Goal: Information Seeking & Learning: Learn about a topic

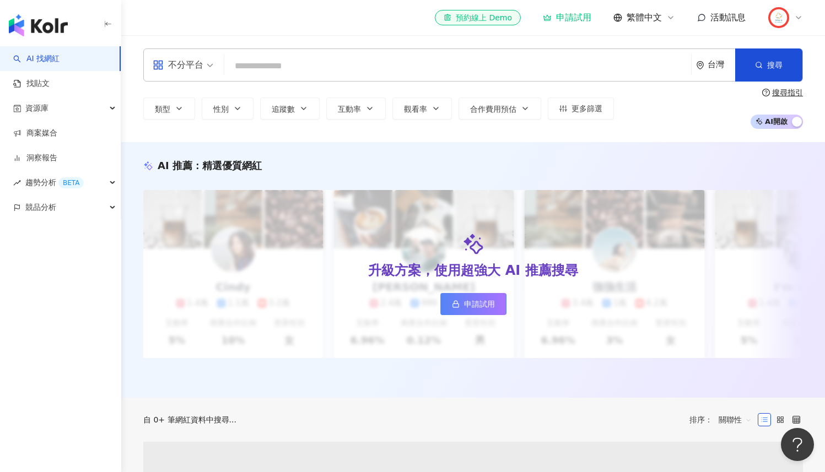
click at [300, 64] on input "search" at bounding box center [458, 66] width 458 height 21
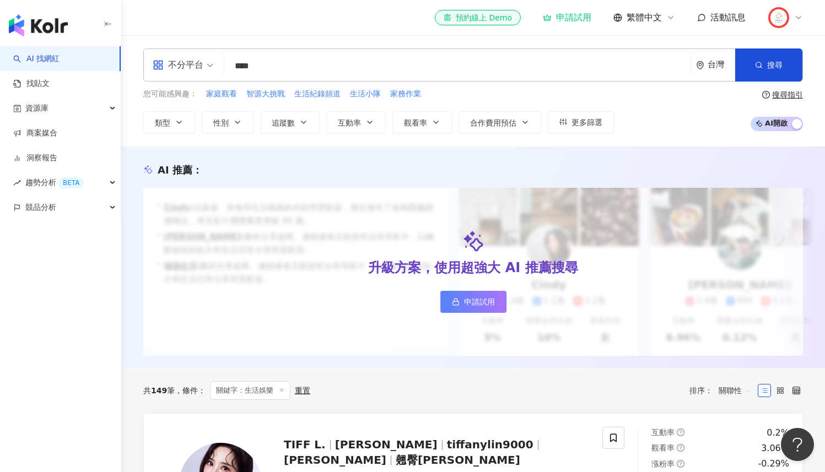
click at [294, 71] on input "****" at bounding box center [458, 66] width 458 height 21
click at [282, 67] on input "****" at bounding box center [458, 66] width 458 height 21
type input "****"
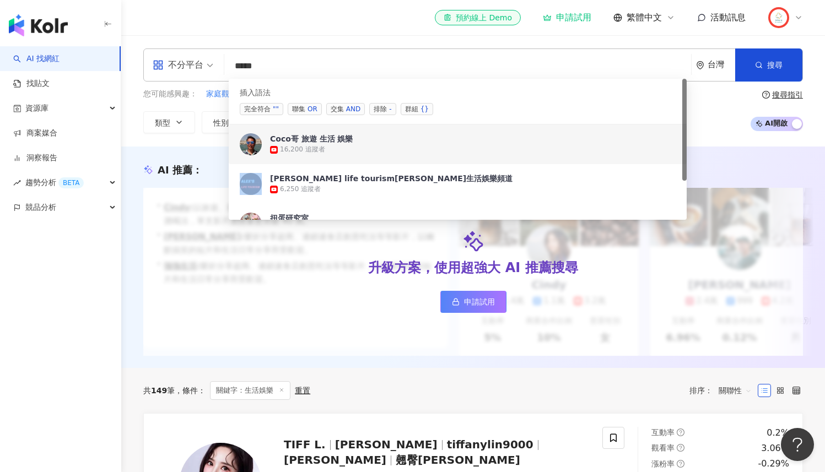
click at [314, 143] on div "Coco哥 旅遊 生活 娛樂" at bounding box center [311, 138] width 83 height 11
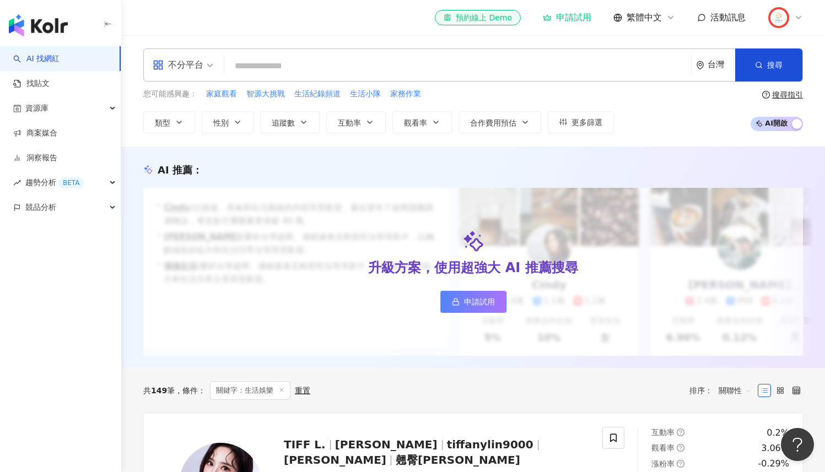
click at [295, 66] on input "search" at bounding box center [458, 66] width 458 height 21
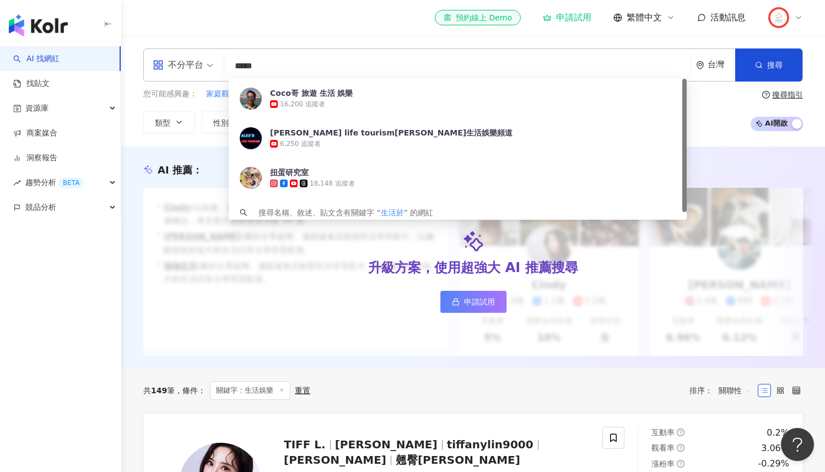
type input "****"
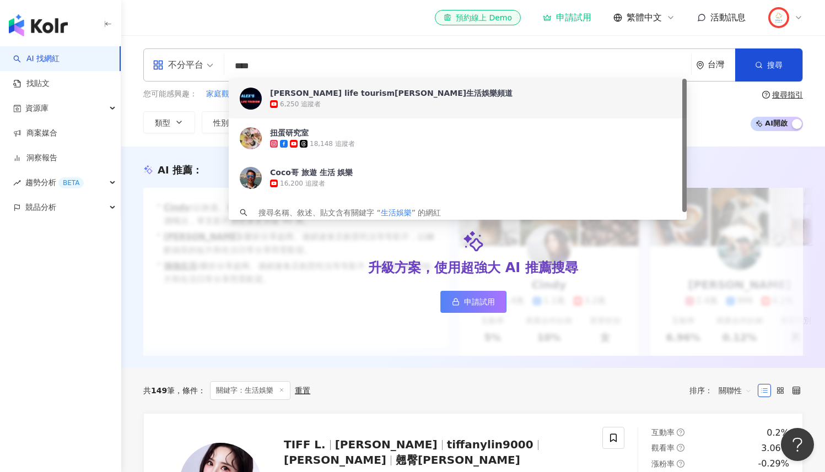
click at [340, 93] on div "Alex life tourism艾力克斯生活娛樂頻道" at bounding box center [391, 93] width 243 height 11
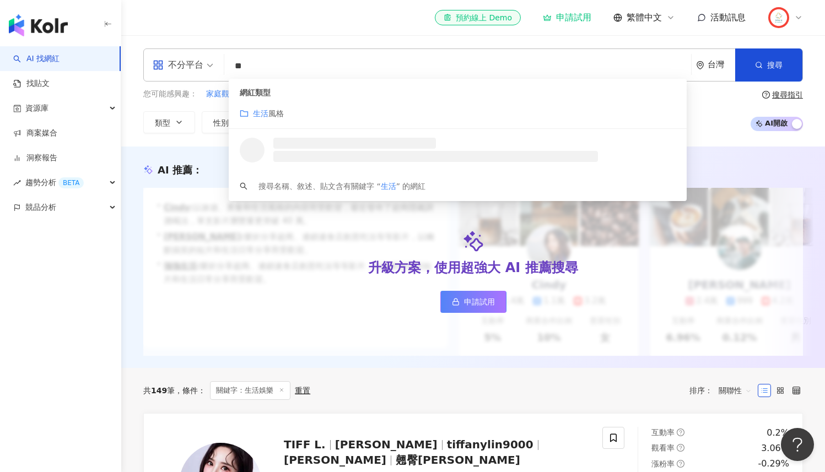
click at [286, 104] on div "網紅類型 生活 風格" at bounding box center [458, 104] width 458 height 50
click at [268, 111] on span "風格" at bounding box center [275, 113] width 15 height 9
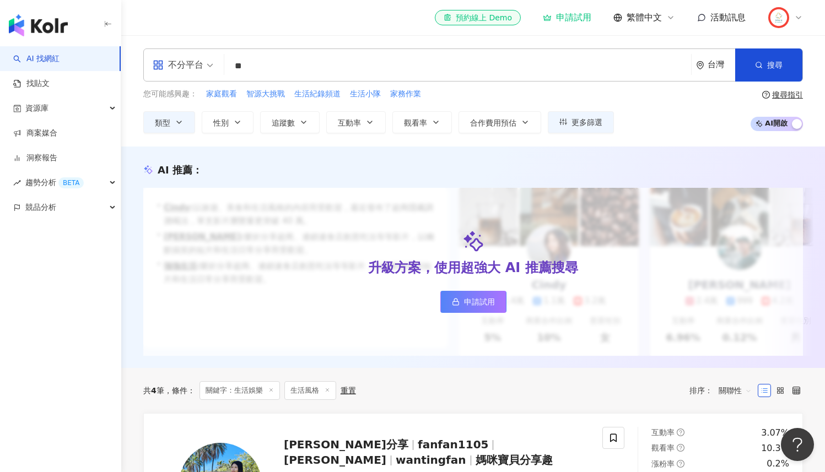
click at [267, 69] on input "**" at bounding box center [458, 66] width 458 height 21
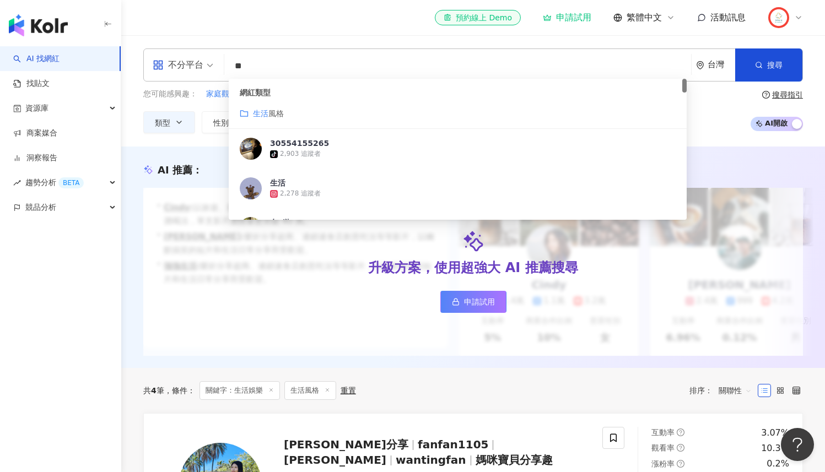
type input "*"
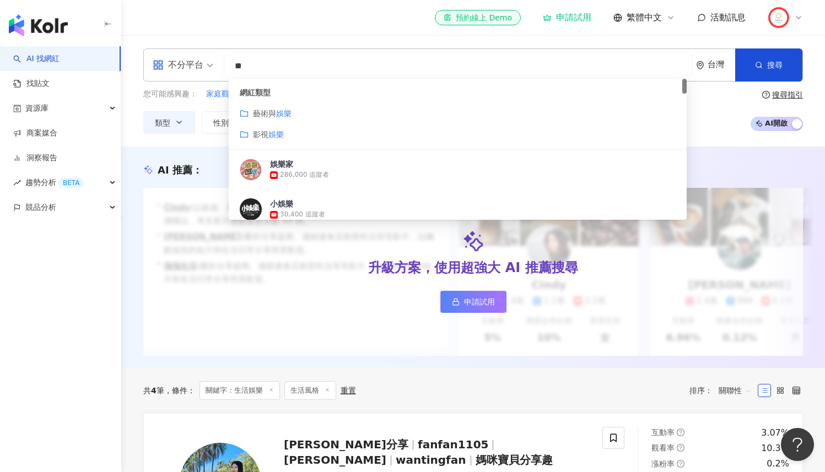
click at [271, 116] on span "藝術與" at bounding box center [264, 113] width 23 height 9
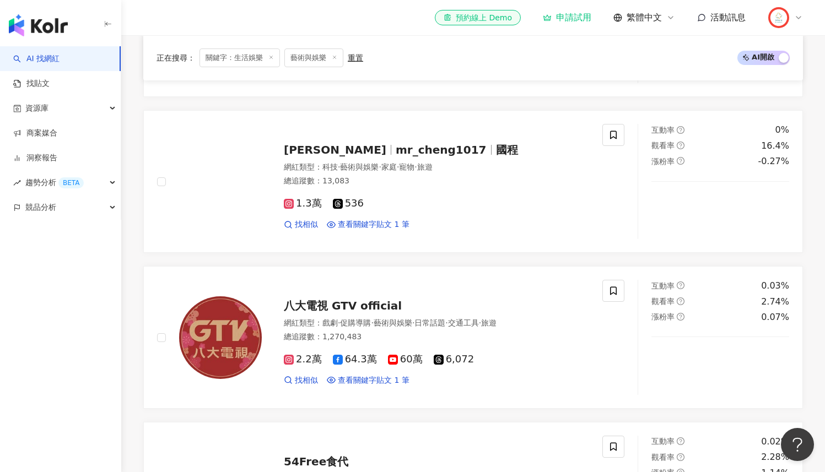
scroll to position [475, 0]
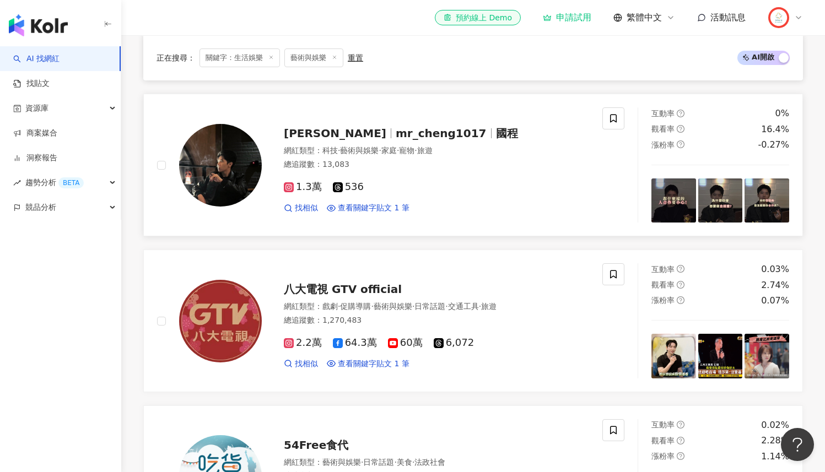
type input "**"
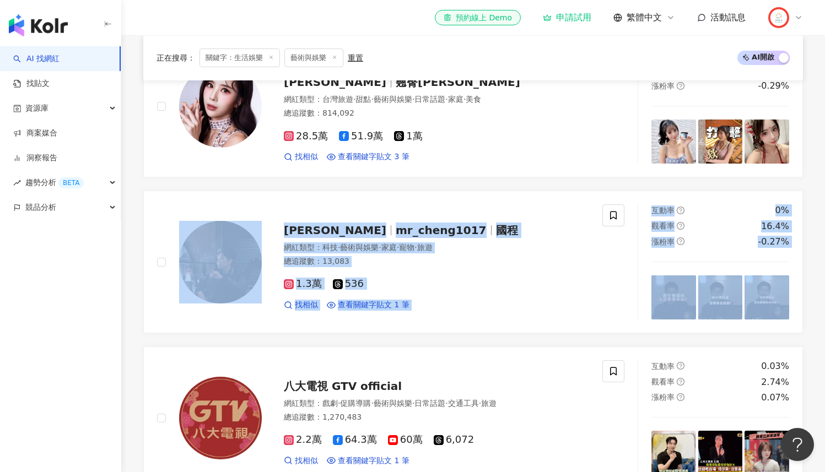
scroll to position [303, 0]
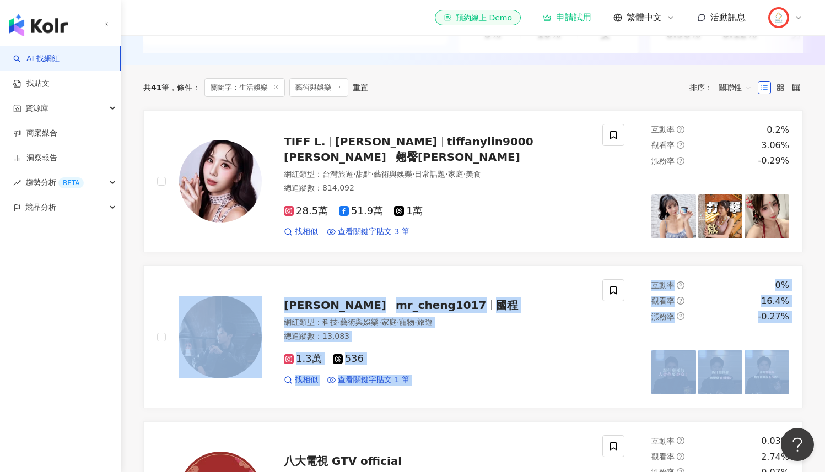
click at [274, 90] on icon at bounding box center [276, 87] width 6 height 6
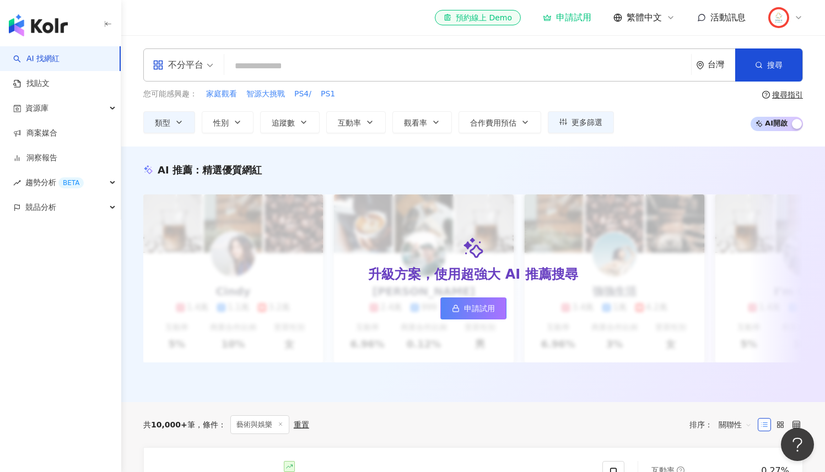
click at [329, 68] on input "search" at bounding box center [458, 66] width 458 height 21
type input "*"
click at [229, 89] on span "家庭觀看" at bounding box center [221, 94] width 31 height 11
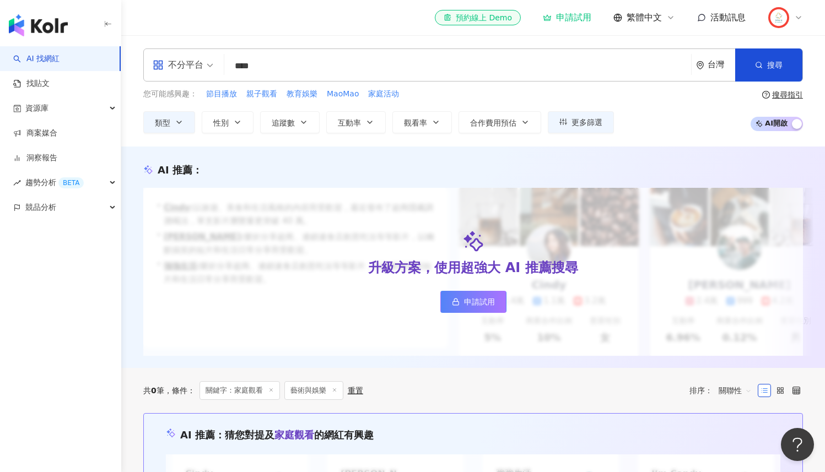
click at [278, 67] on input "****" at bounding box center [458, 66] width 458 height 21
click at [201, 99] on div "您可能感興趣： 節目播放 親子觀看 教育娛樂 MaoMao 家庭活动" at bounding box center [378, 94] width 471 height 12
click at [214, 98] on span "節目播放" at bounding box center [221, 94] width 31 height 11
click at [289, 62] on input "****" at bounding box center [458, 66] width 458 height 21
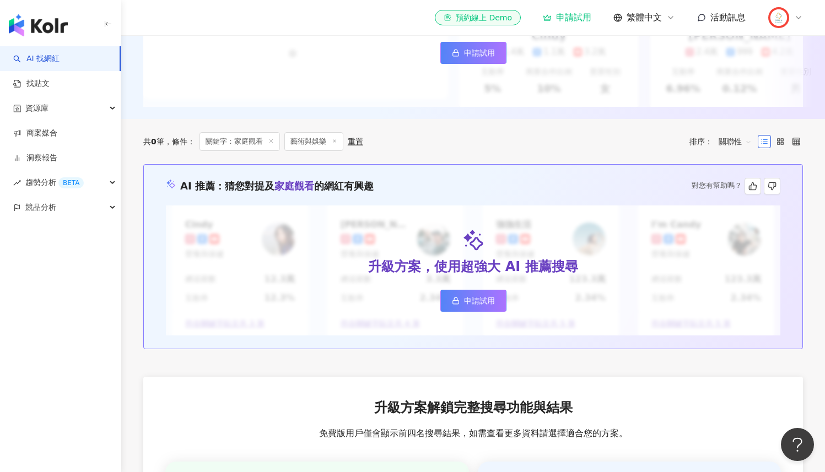
scroll to position [235, 0]
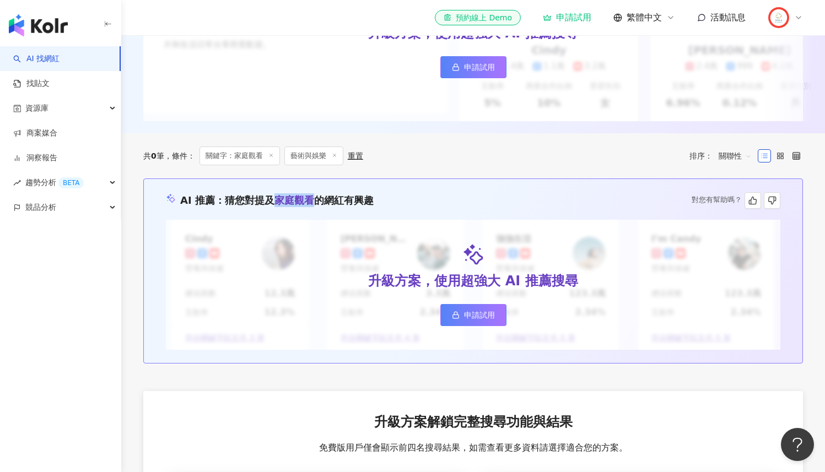
drag, startPoint x: 269, startPoint y: 211, endPoint x: 309, endPoint y: 209, distance: 39.7
click at [309, 206] on span "猜您對提及 家庭觀看 的網紅有興趣" at bounding box center [299, 201] width 149 height 12
copy span "家庭觀看"
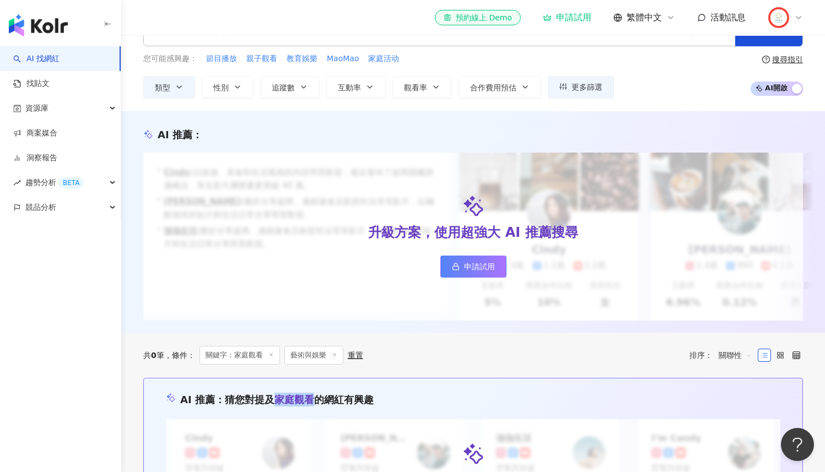
scroll to position [0, 0]
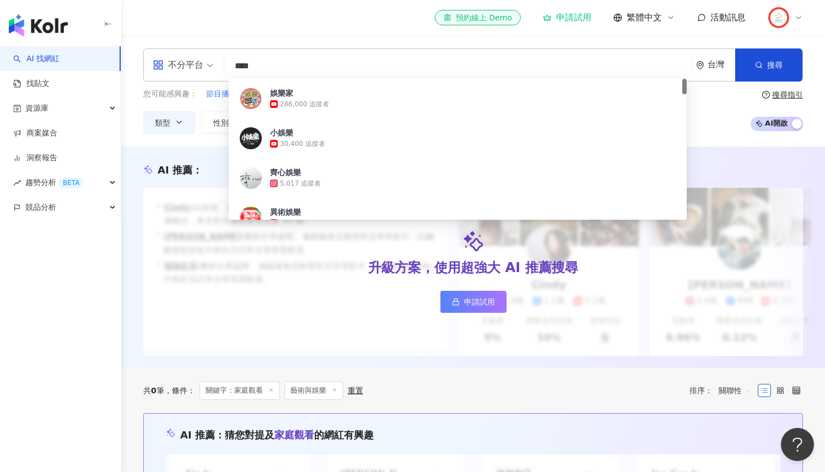
click at [259, 64] on input "****" at bounding box center [458, 66] width 458 height 21
paste input "search"
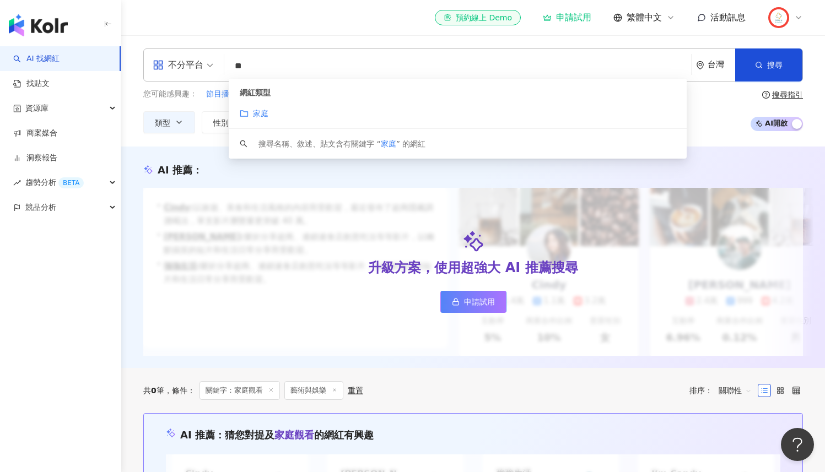
type input "*"
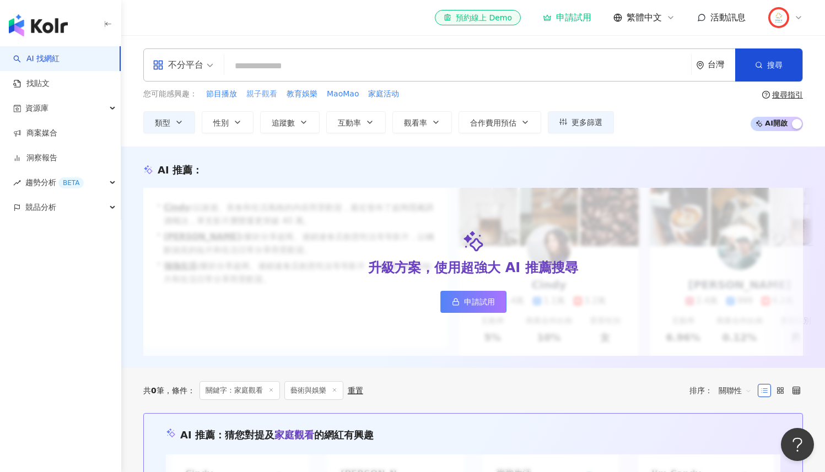
click at [261, 93] on span "親子觀看" at bounding box center [261, 94] width 31 height 11
click at [299, 72] on input "****" at bounding box center [458, 66] width 458 height 21
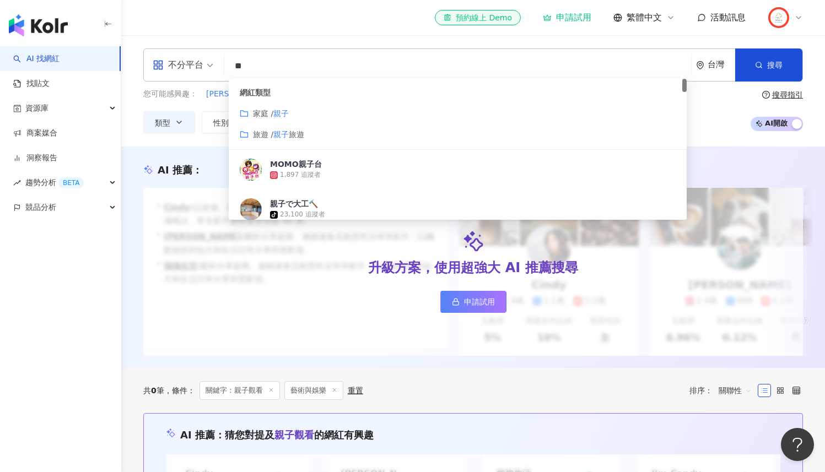
click at [301, 112] on div "家庭 / 親子" at bounding box center [458, 113] width 436 height 12
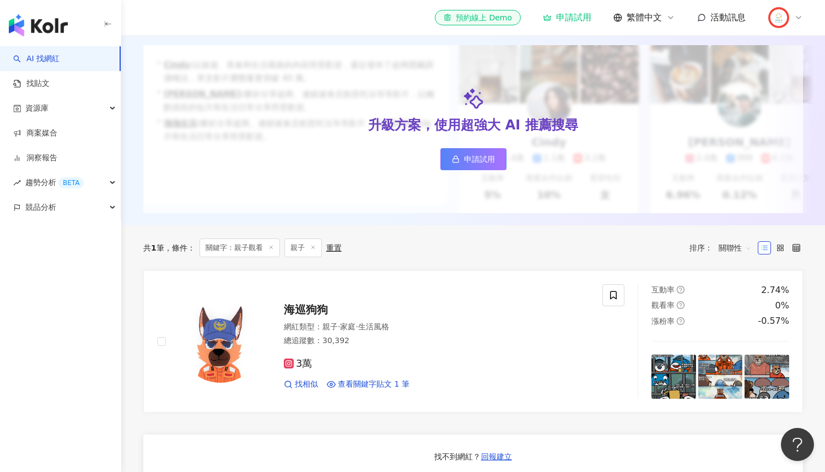
scroll to position [144, 0]
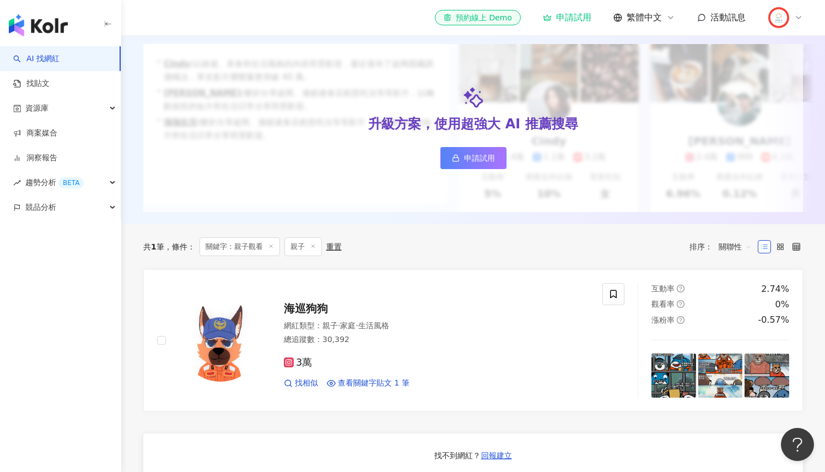
type input "**"
click at [315, 249] on icon at bounding box center [313, 247] width 6 height 6
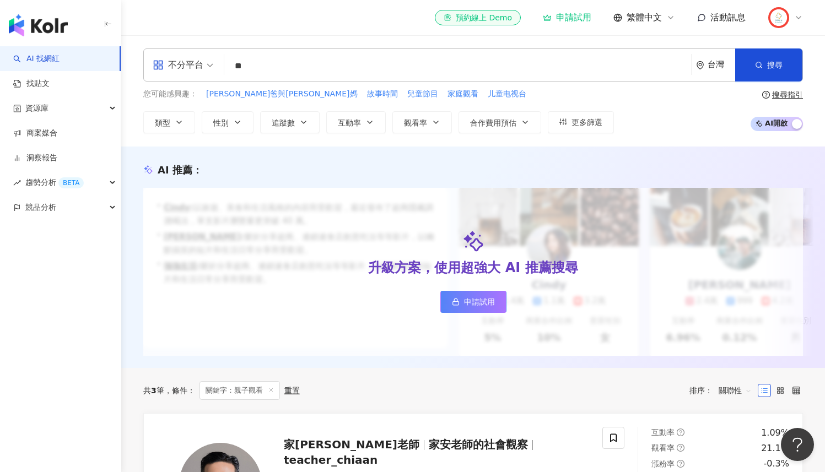
scroll to position [7, 0]
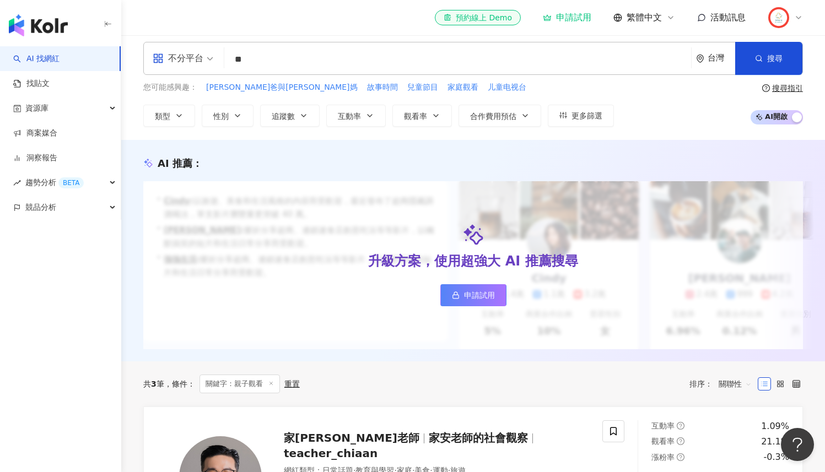
click at [260, 60] on input "**" at bounding box center [458, 59] width 458 height 21
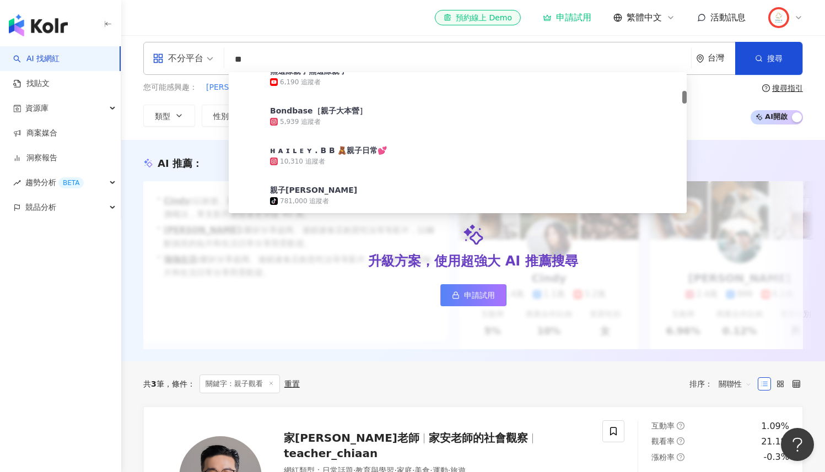
scroll to position [213, 0]
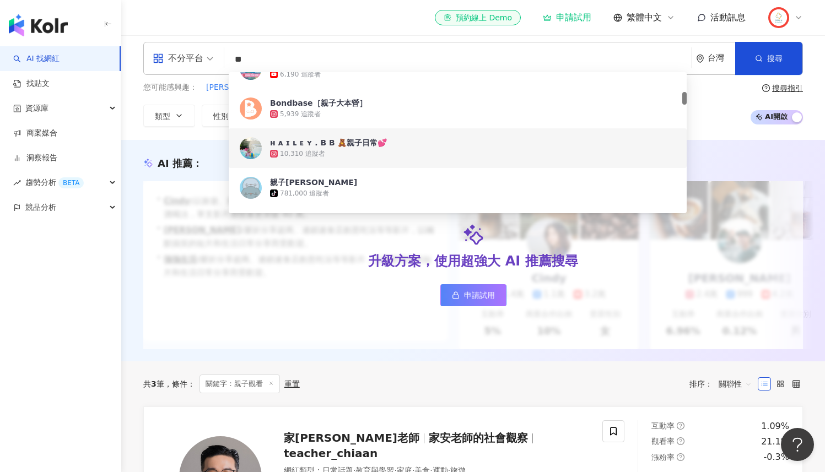
click at [299, 147] on div "ʜ ᴀ ɪ ʟ ᴇ ʏ . B B 🧸親子日常💕" at bounding box center [328, 142] width 117 height 11
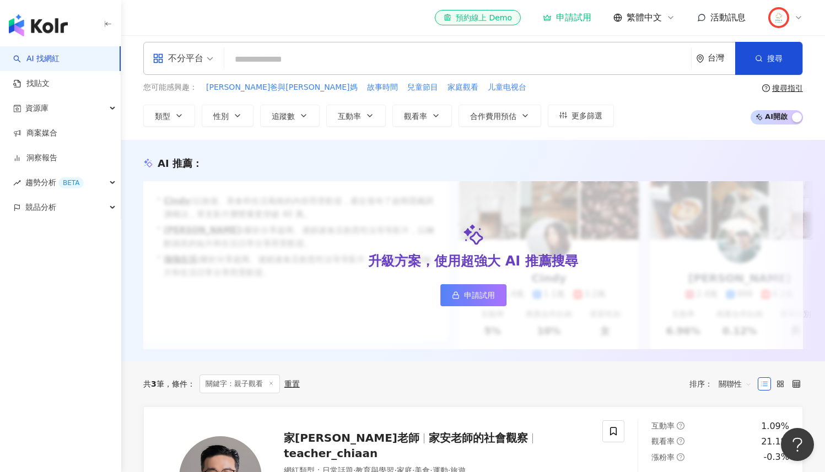
click at [276, 61] on input "search" at bounding box center [458, 59] width 458 height 21
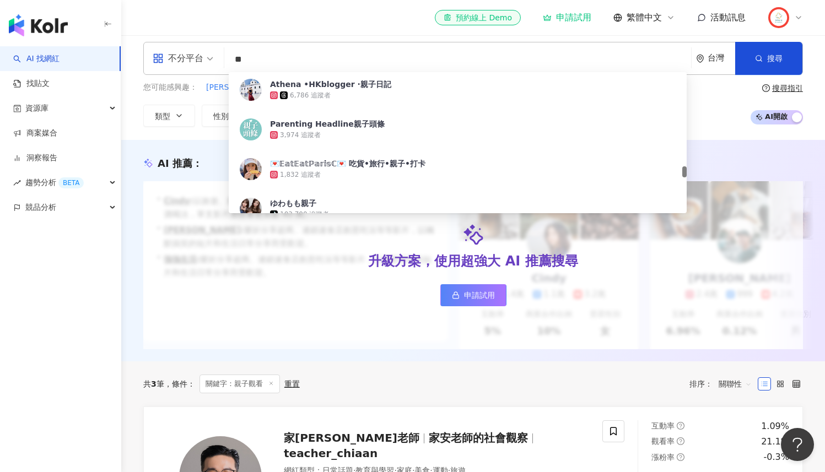
scroll to position [1383, 0]
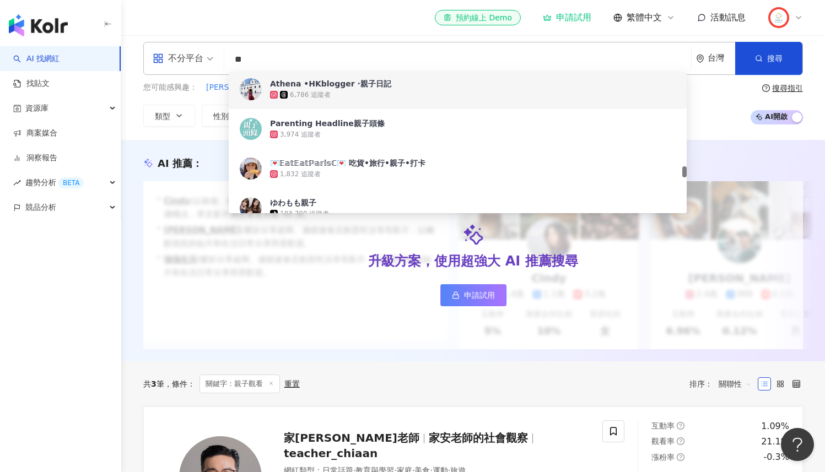
click at [190, 63] on div "不分平台" at bounding box center [178, 59] width 51 height 18
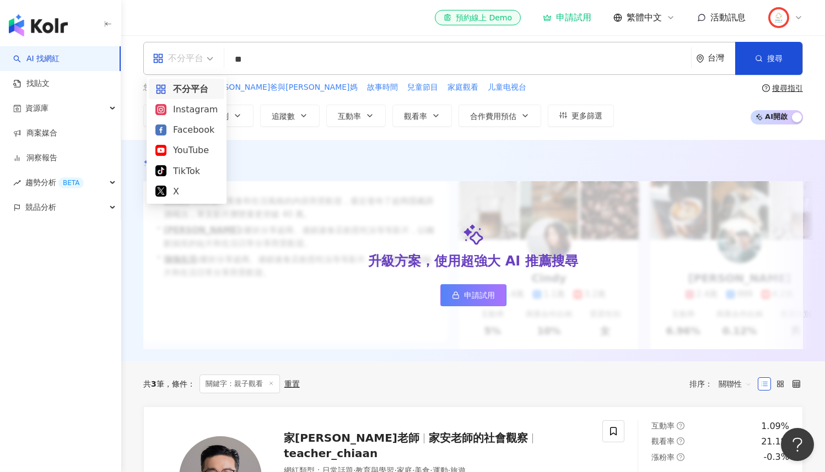
scroll to position [2, 0]
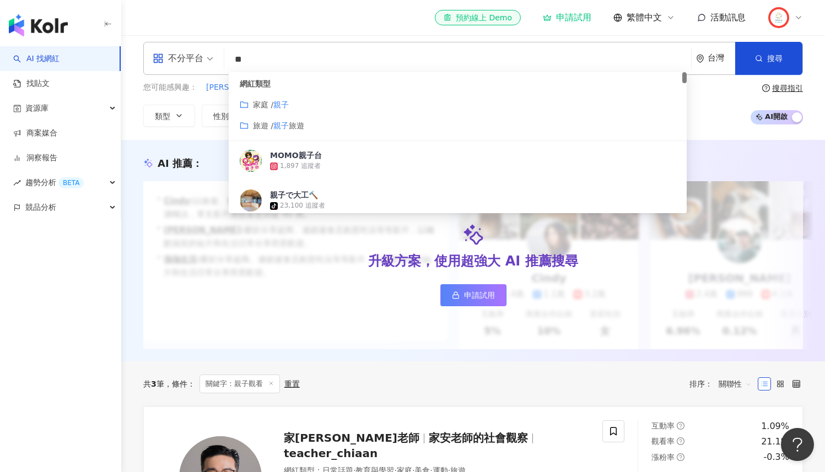
drag, startPoint x: 260, startPoint y: 62, endPoint x: 214, endPoint y: 60, distance: 45.3
click at [214, 60] on div "不分平台 ** 台灣 搜尋 customizedTag 網紅類型 家庭 / 親子 旅遊 / 親子 旅遊 MOMO親子台 1,897 追蹤者 親子で大工🔨 ti…" at bounding box center [473, 58] width 660 height 33
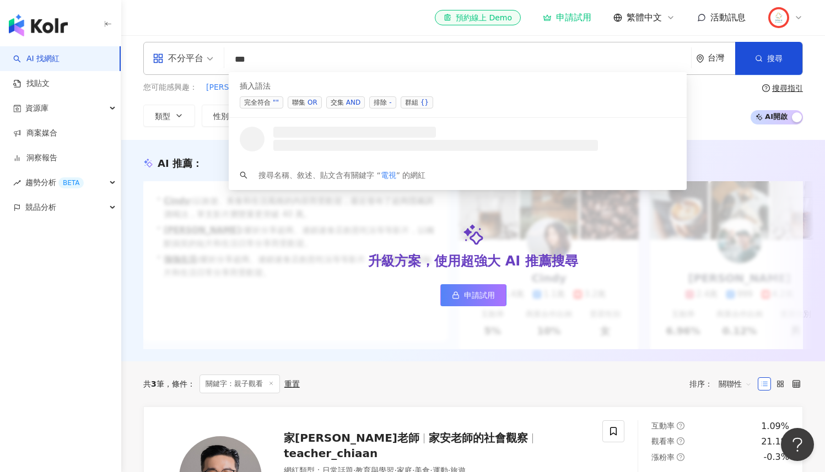
scroll to position [0, 0]
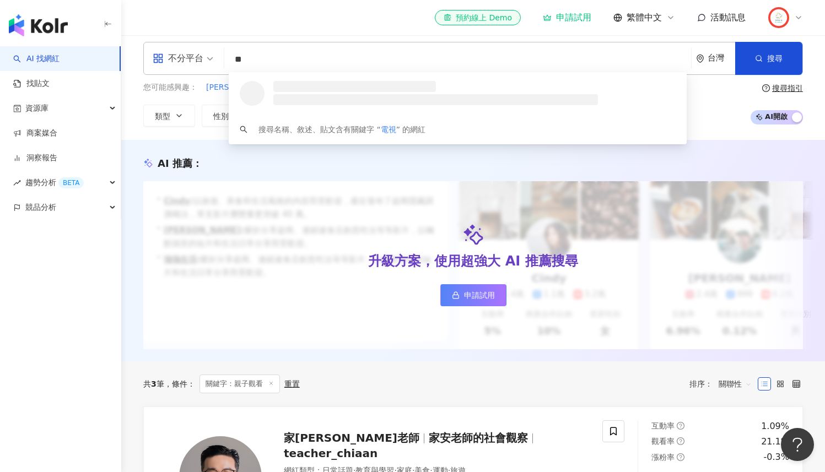
type input "*"
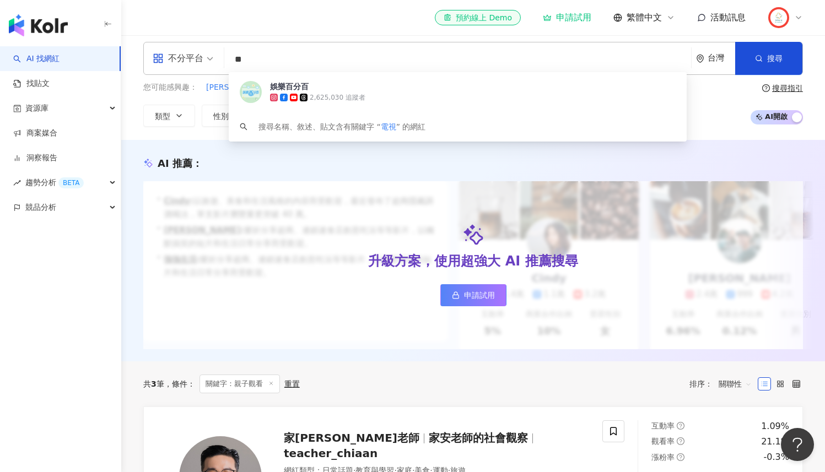
type input "*"
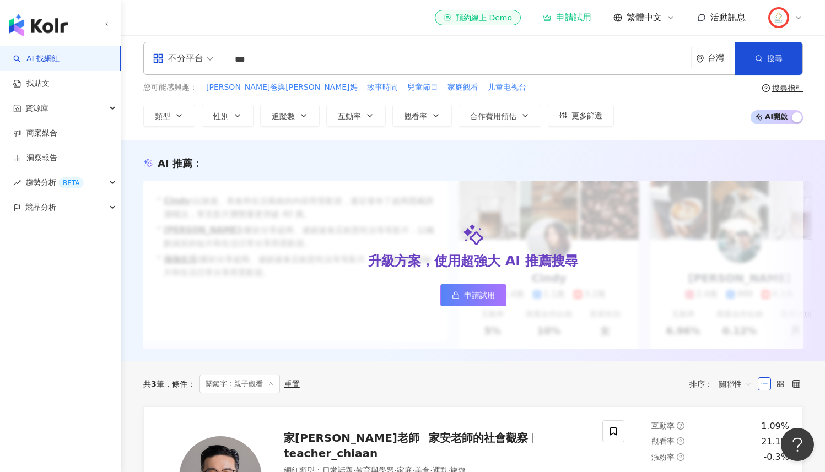
type input "**"
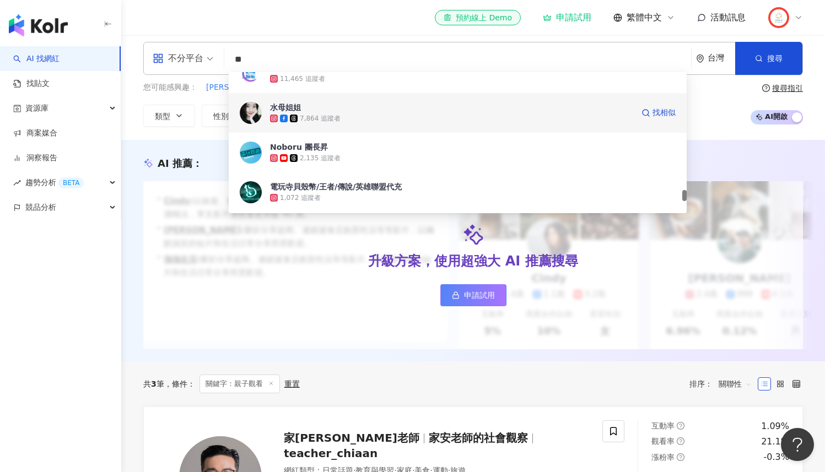
scroll to position [1764, 0]
click at [284, 107] on div "水母姐姐" at bounding box center [285, 108] width 31 height 11
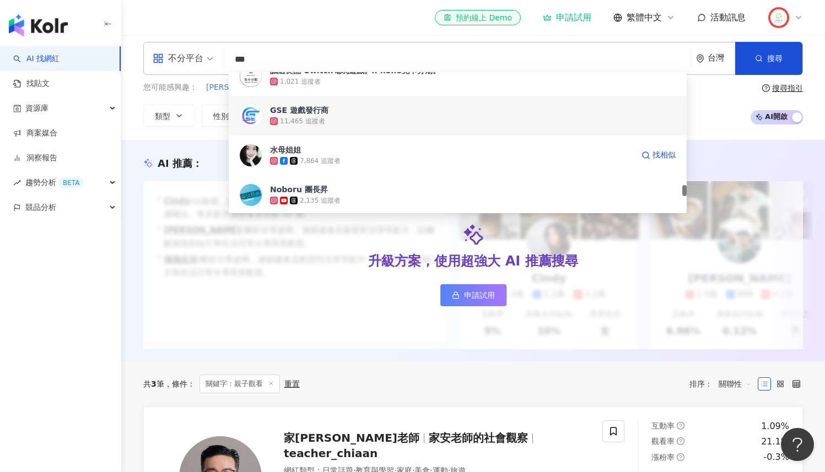
scroll to position [1803, 0]
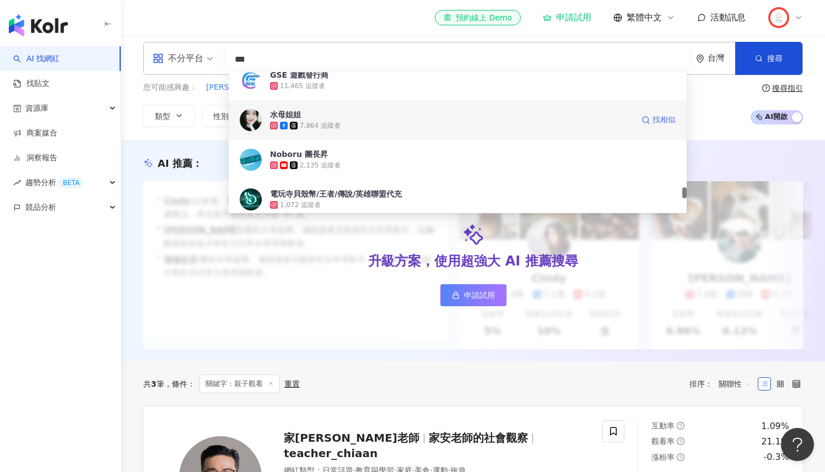
click at [655, 121] on span "找相似" at bounding box center [664, 120] width 23 height 11
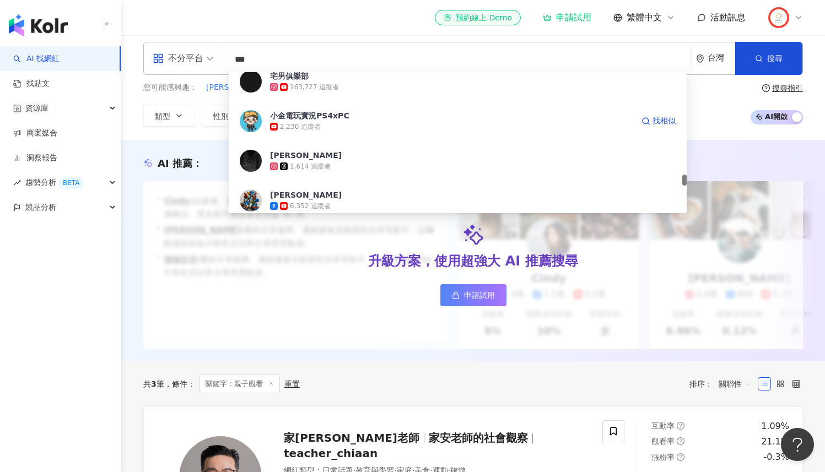
scroll to position [1603, 0]
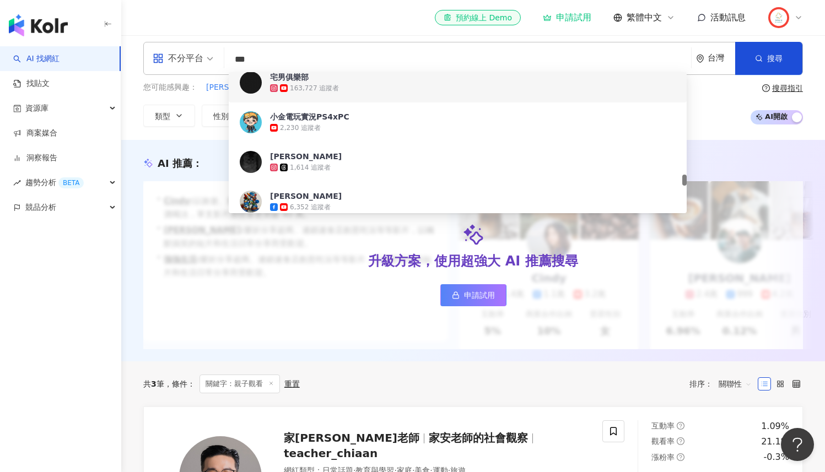
drag, startPoint x: 273, startPoint y: 60, endPoint x: 214, endPoint y: 58, distance: 59.6
click at [214, 58] on div "不分平台 ** 台灣 搜尋 254b6a76-dfb1-4ef4-ac17-378d4e776deb d00c5dfc-c969-472b-9e06-069f…" at bounding box center [473, 58] width 660 height 33
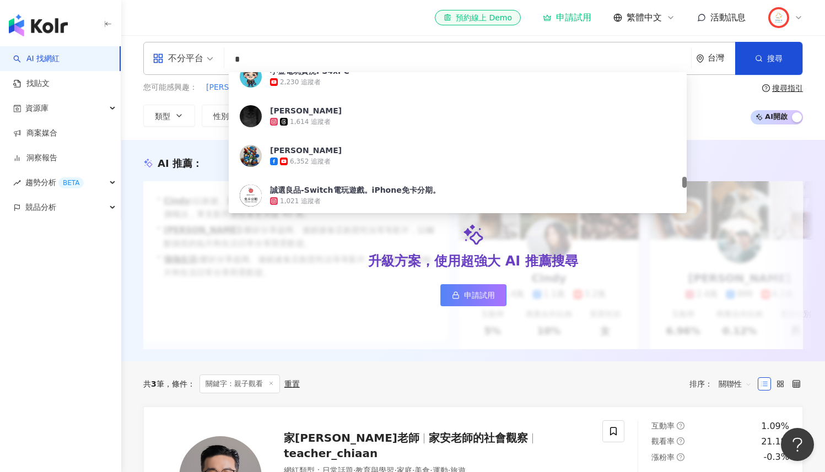
scroll to position [0, 0]
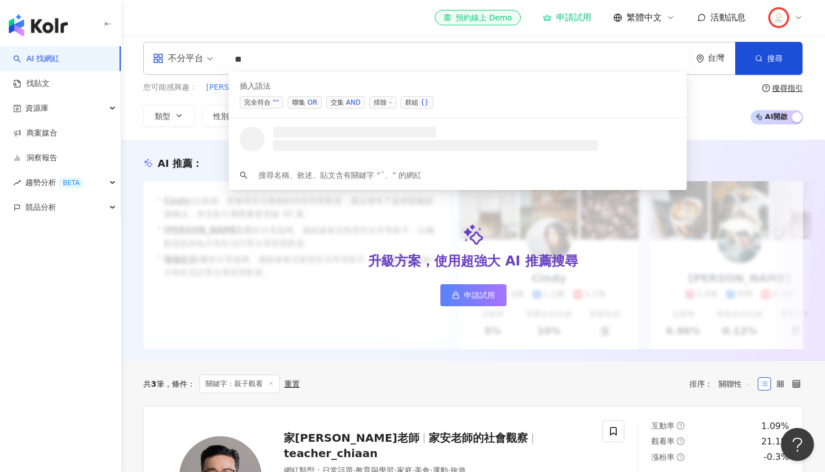
type input "*"
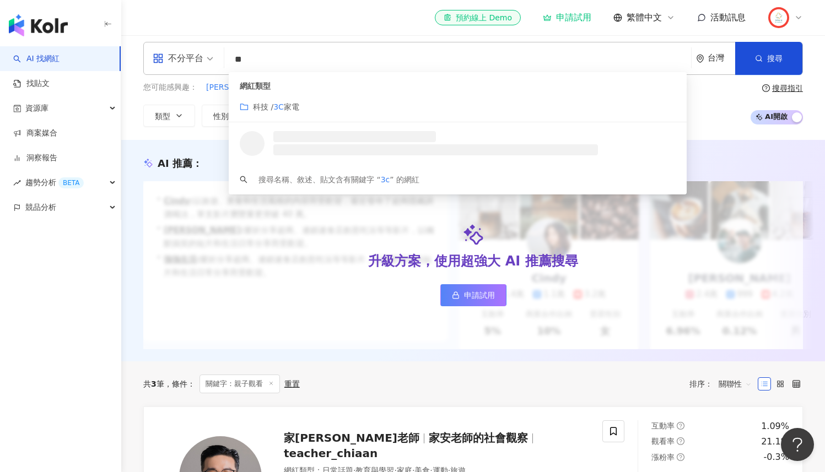
click at [288, 105] on span "家電" at bounding box center [291, 107] width 15 height 9
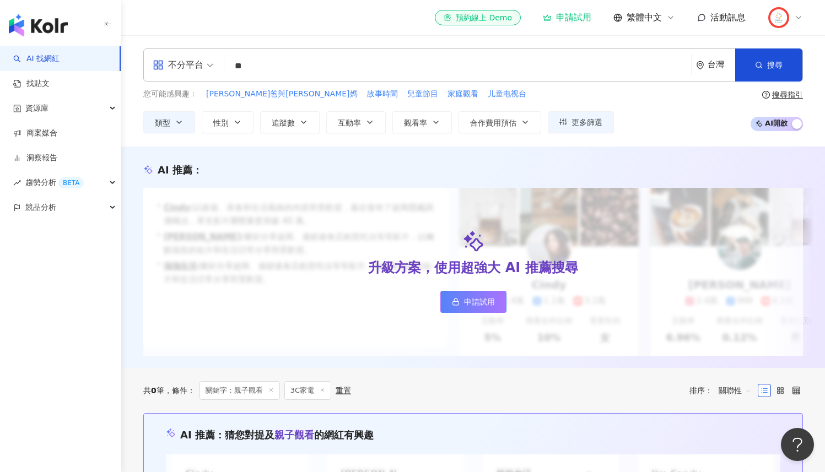
click at [289, 71] on input "**" at bounding box center [458, 66] width 458 height 21
type input "**"
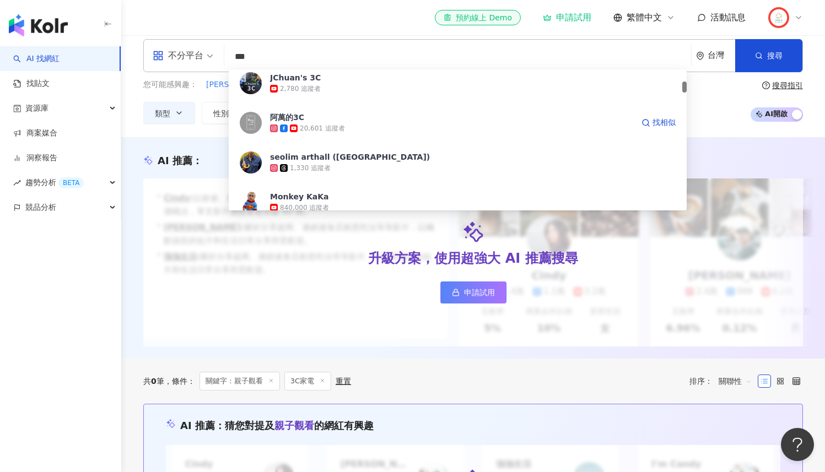
scroll to position [195, 0]
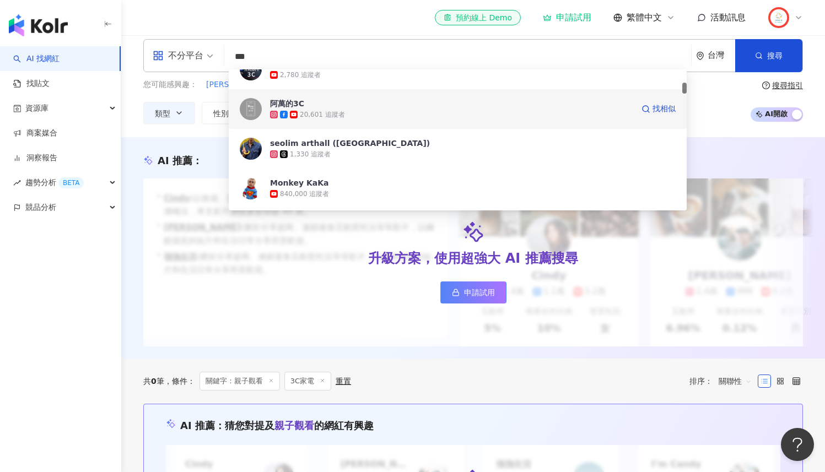
click at [375, 124] on div "阿萬的3C 20,601 追蹤者 找相似" at bounding box center [458, 109] width 458 height 40
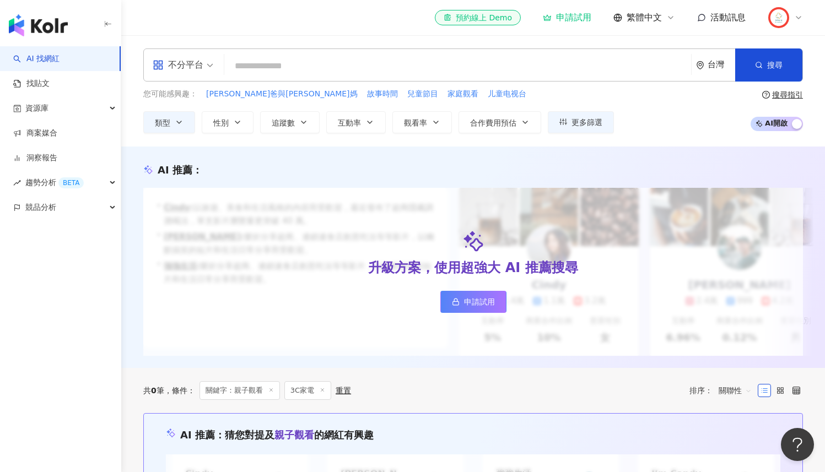
scroll to position [1, 0]
click at [346, 58] on input "search" at bounding box center [458, 65] width 458 height 21
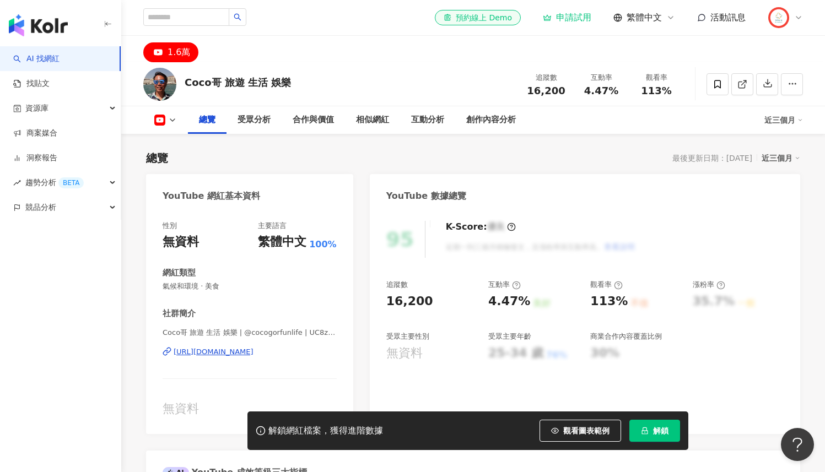
click at [254, 353] on div "https://www.youtube.com/channel/UC8zFQ9iTz3xjemONtTog4pQ" at bounding box center [214, 352] width 80 height 10
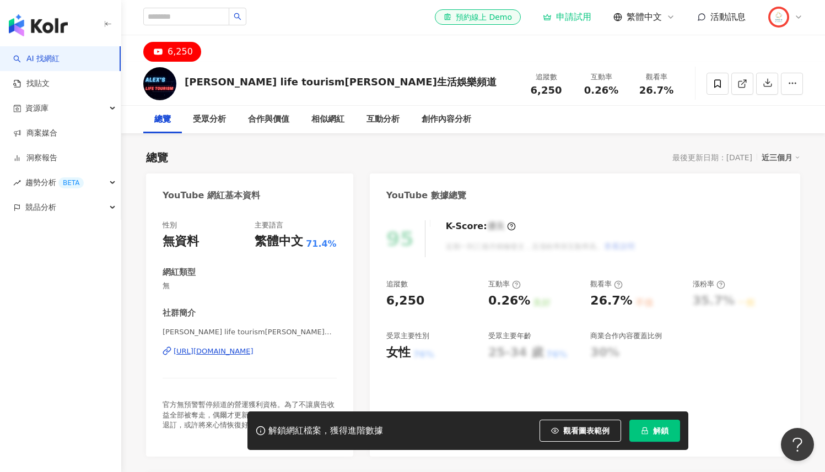
scroll to position [130, 0]
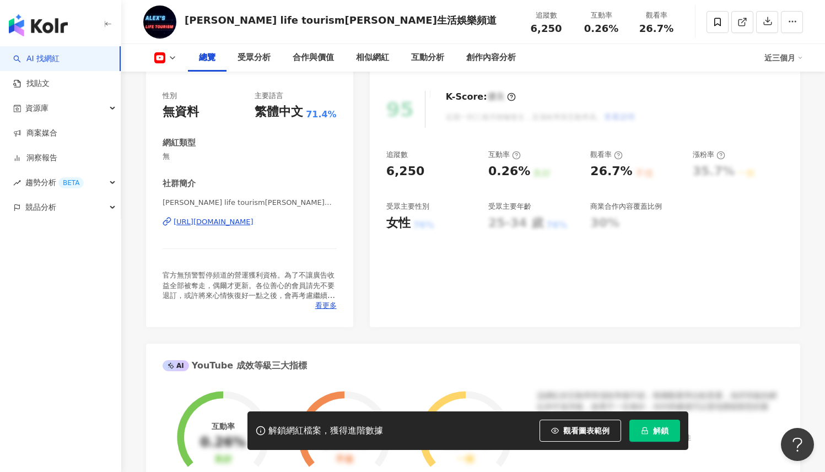
click at [254, 222] on div "https://www.youtube.com/channel/UC2SHG0Lt7rwp2DSVQ5AhrkA" at bounding box center [214, 222] width 80 height 10
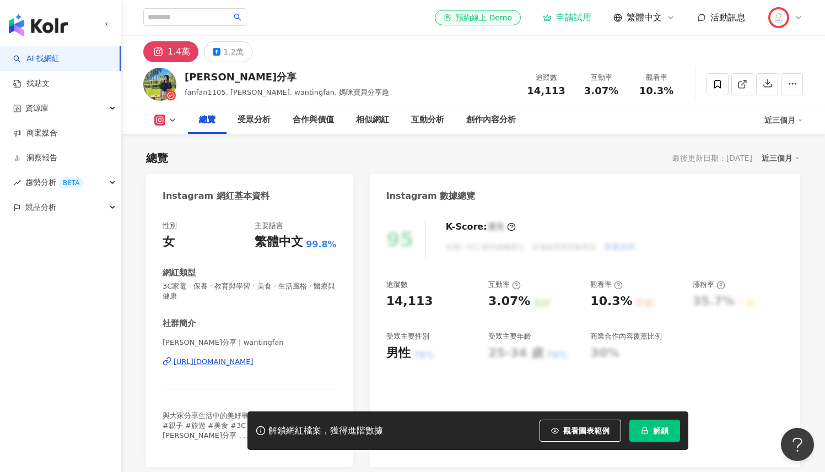
scroll to position [97, 0]
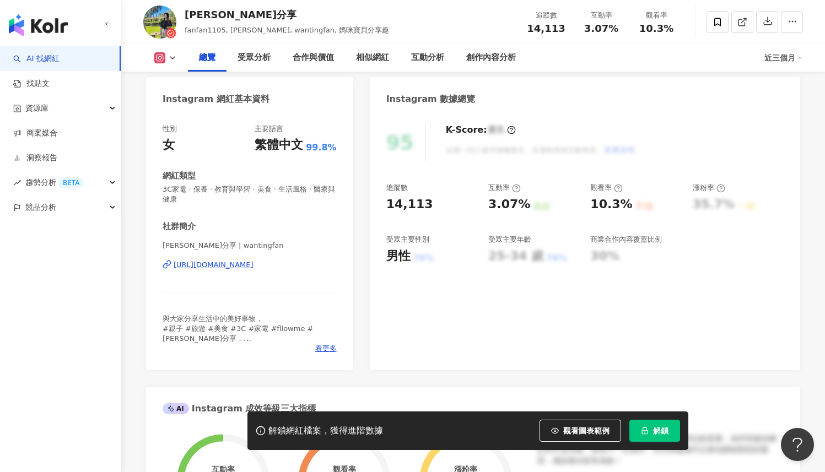
click at [254, 266] on div "https://www.instagram.com/wantingfan/" at bounding box center [214, 265] width 80 height 10
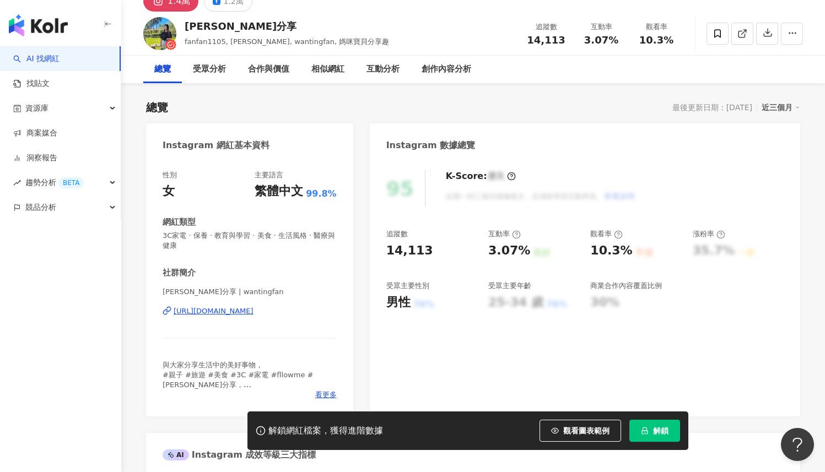
scroll to position [0, 0]
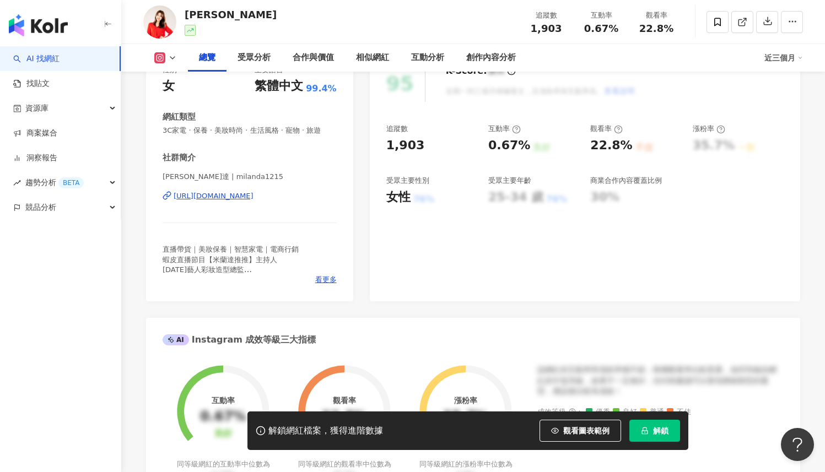
scroll to position [163, 0]
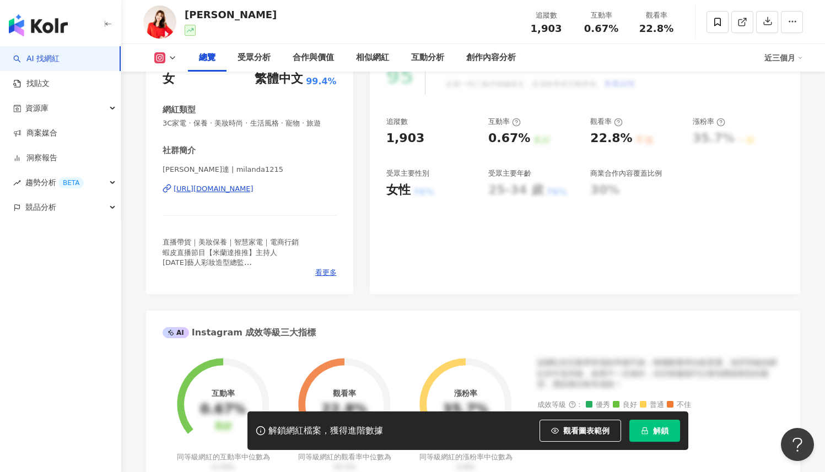
click at [254, 194] on div "[URL][DOMAIN_NAME]" at bounding box center [214, 189] width 80 height 10
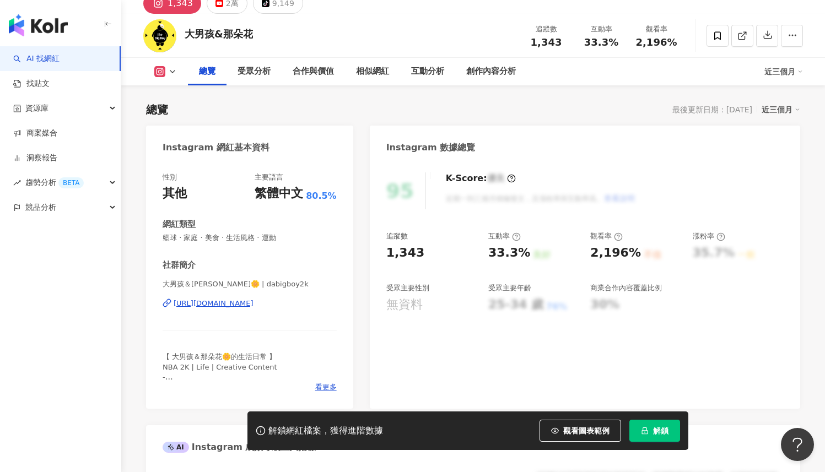
scroll to position [148, 0]
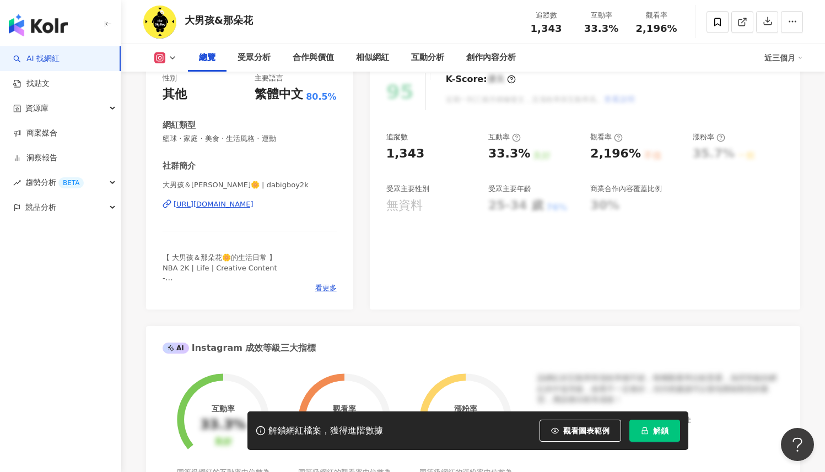
click at [254, 208] on div "https://www.instagram.com/dabigboy2k/" at bounding box center [214, 205] width 80 height 10
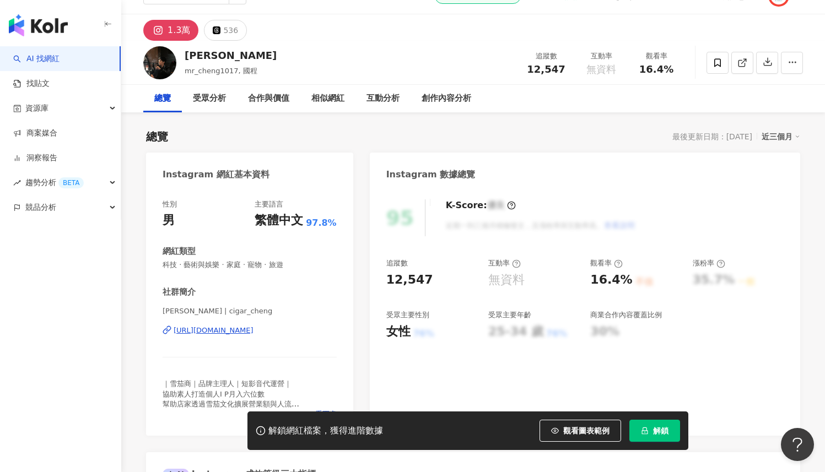
scroll to position [114, 0]
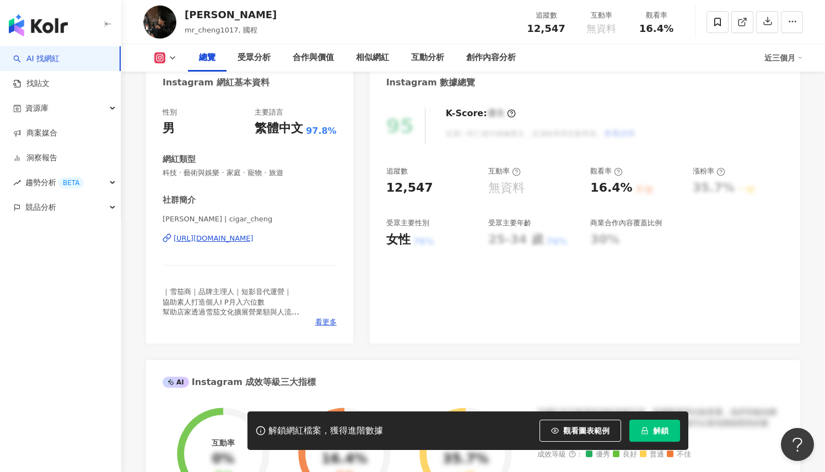
click at [252, 241] on div "https://www.instagram.com/cigar_cheng/" at bounding box center [214, 239] width 80 height 10
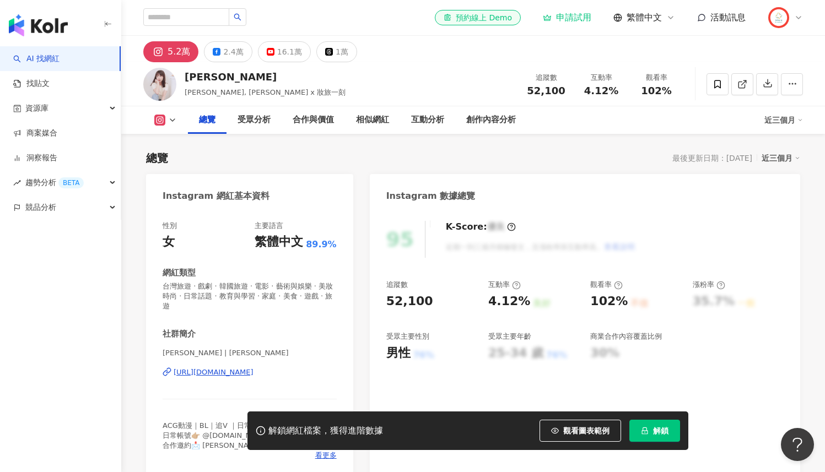
scroll to position [132, 0]
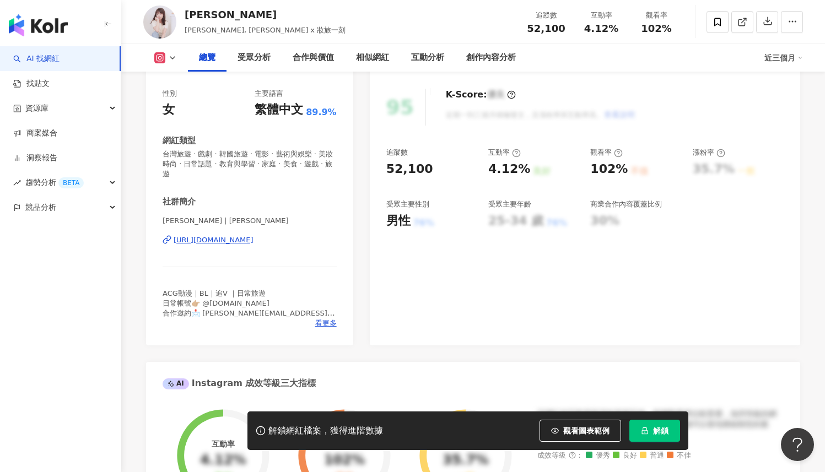
click at [254, 240] on div "https://www.instagram.com/nikichennn/" at bounding box center [214, 240] width 80 height 10
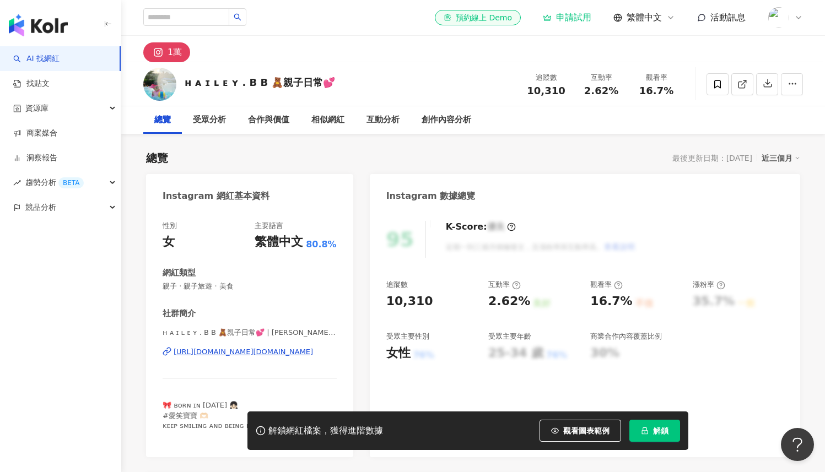
click at [252, 352] on div "https://www.instagram.com/haileyyong.heiyee/" at bounding box center [243, 352] width 139 height 10
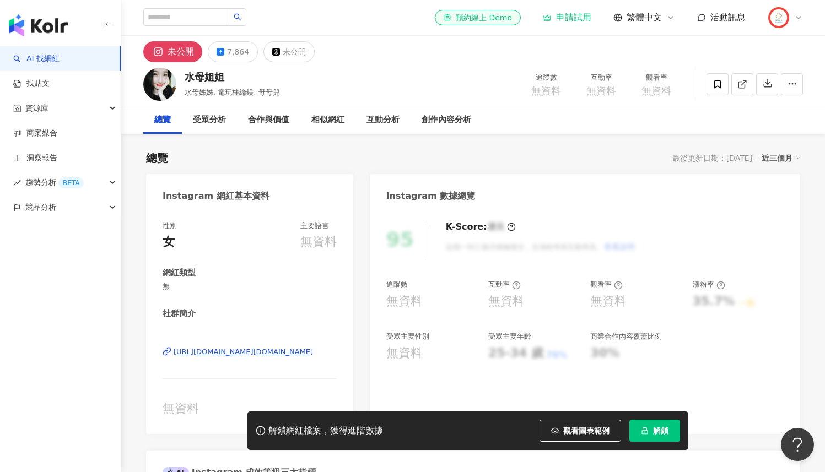
click at [256, 353] on div "https://www.instagram.com/fan.vivi/" at bounding box center [243, 352] width 139 height 10
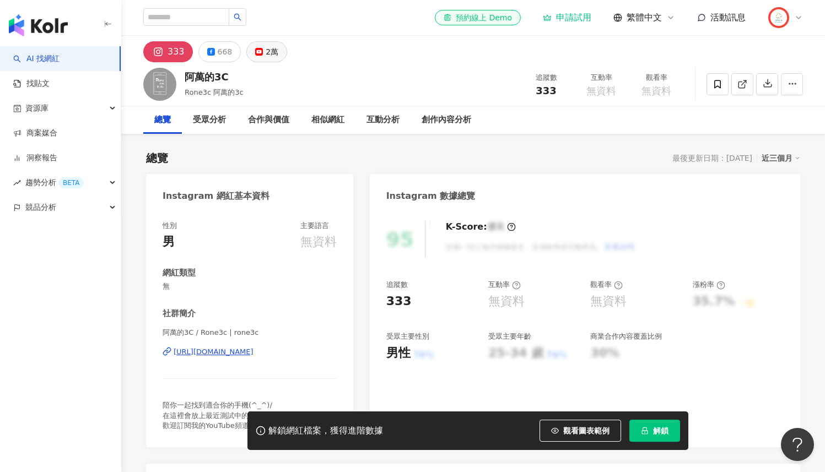
click at [249, 58] on button "2萬" at bounding box center [266, 51] width 41 height 21
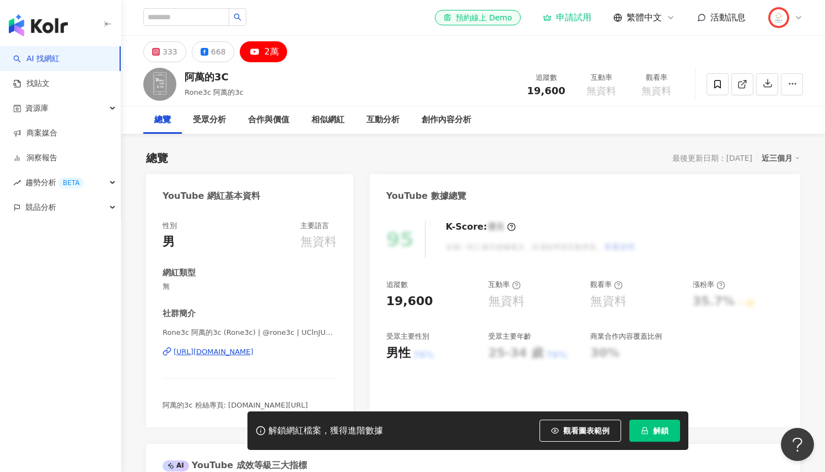
click at [254, 353] on div "[URL][DOMAIN_NAME]" at bounding box center [214, 352] width 80 height 10
